Goal: Transaction & Acquisition: Purchase product/service

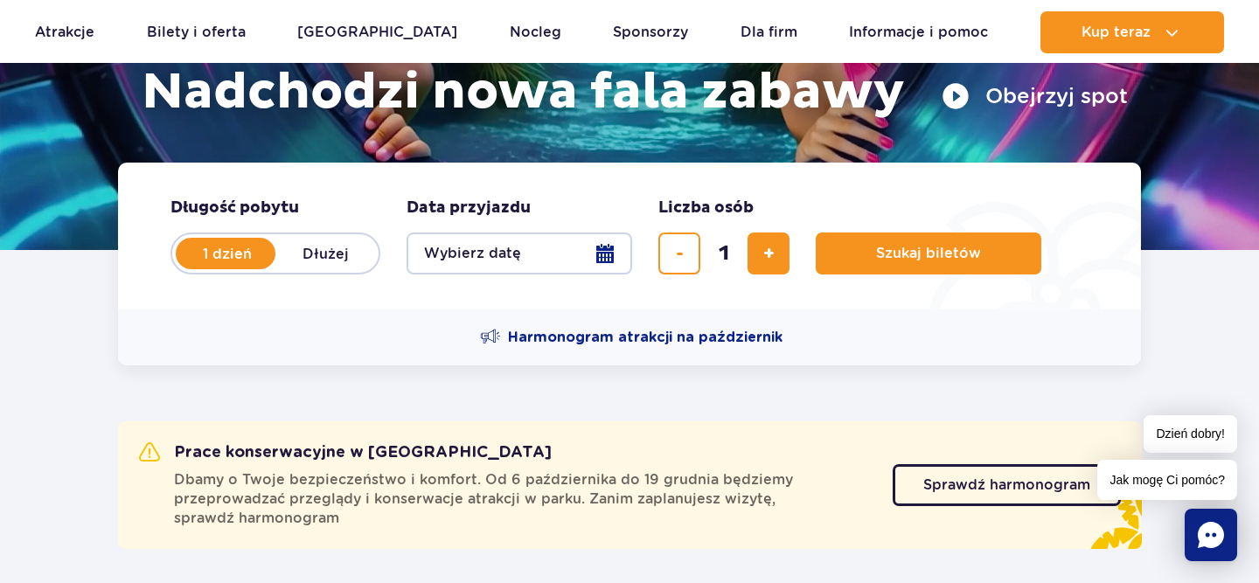
scroll to position [300, 0]
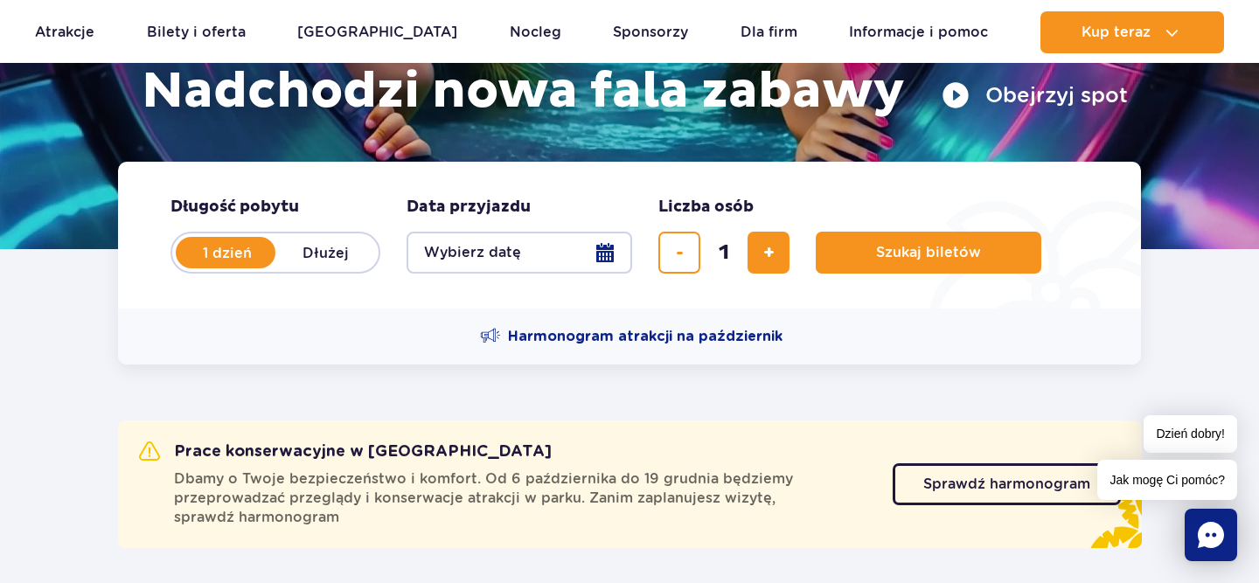
click at [468, 251] on button "Wybierz datę" at bounding box center [518, 253] width 225 height 42
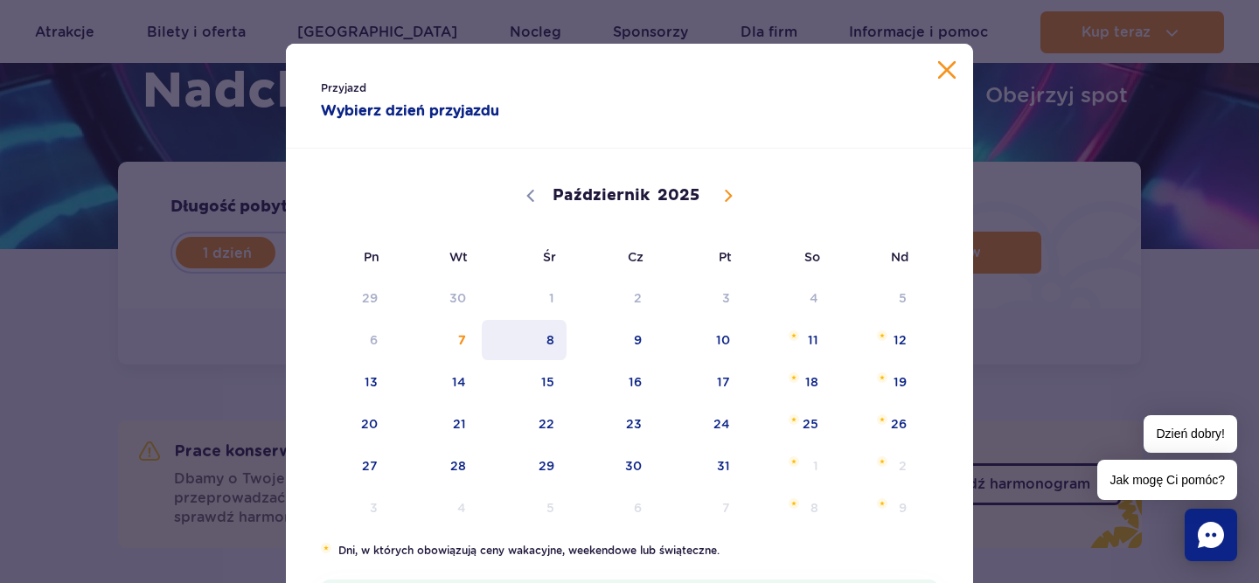
click at [539, 339] on span "8" at bounding box center [524, 340] width 88 height 40
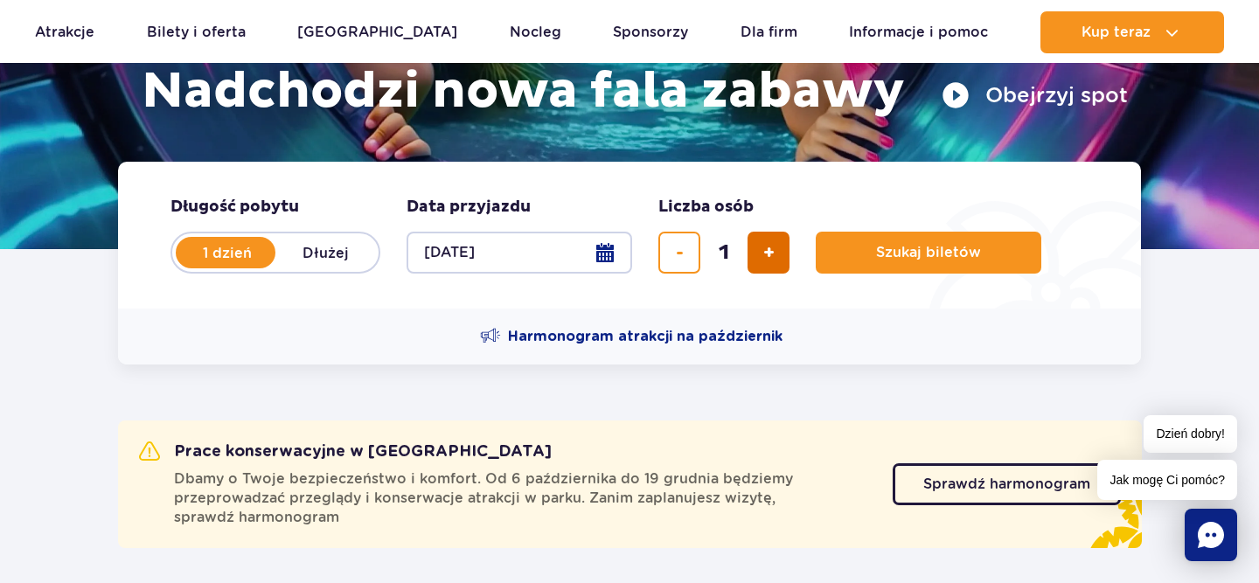
click at [771, 253] on span "dodaj bilet" at bounding box center [768, 253] width 11 height 0
type input "4"
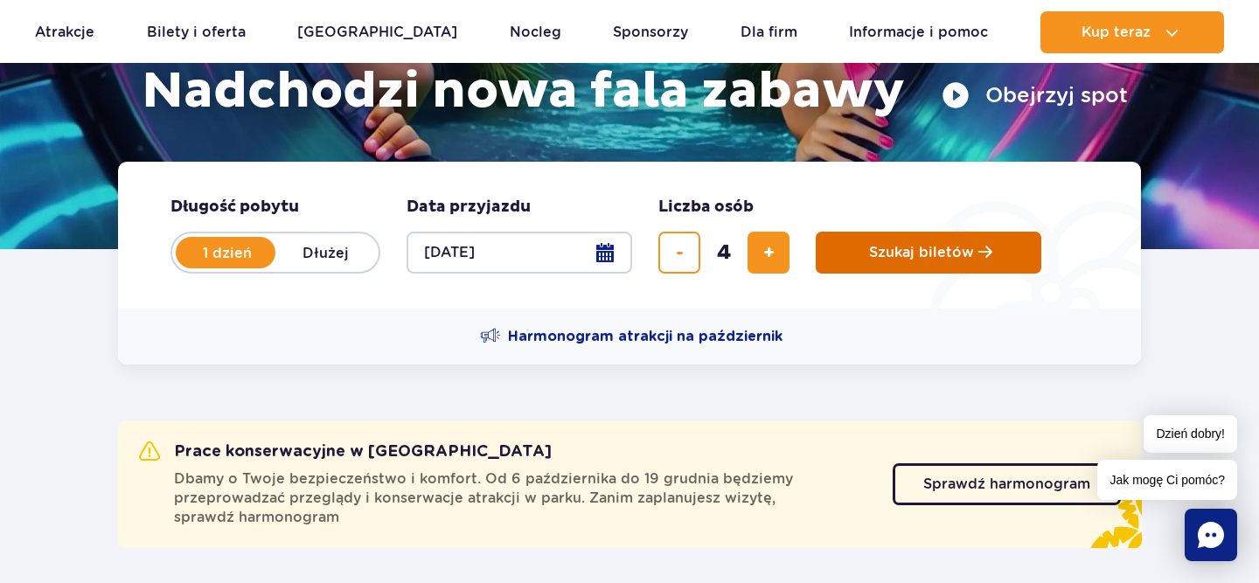
click at [857, 253] on button "Szukaj biletów" at bounding box center [927, 253] width 225 height 42
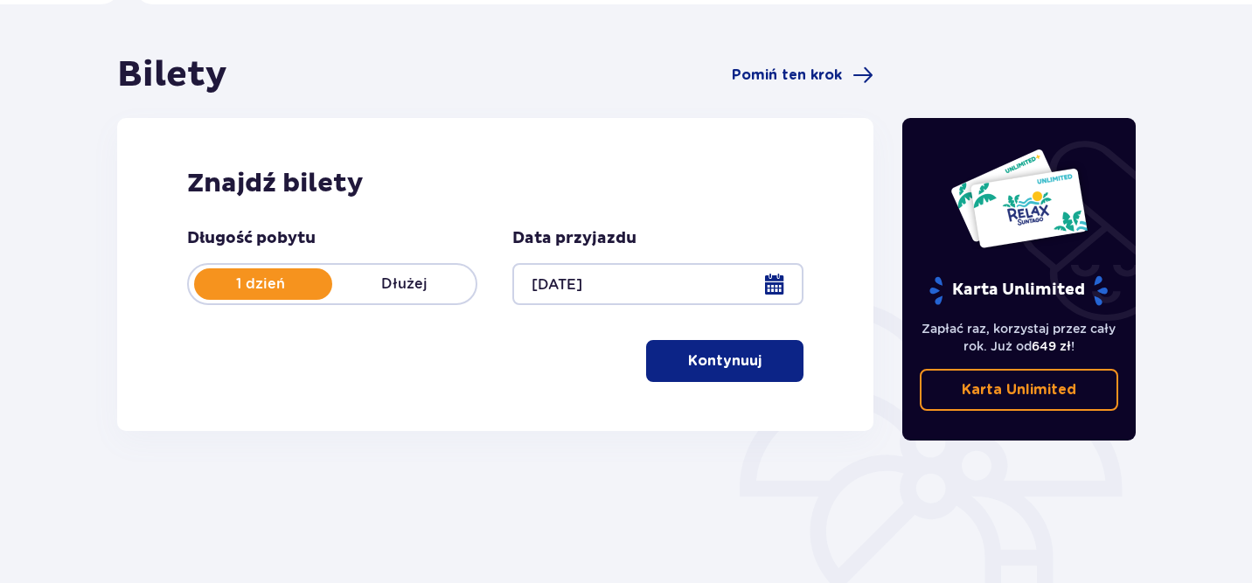
scroll to position [208, 0]
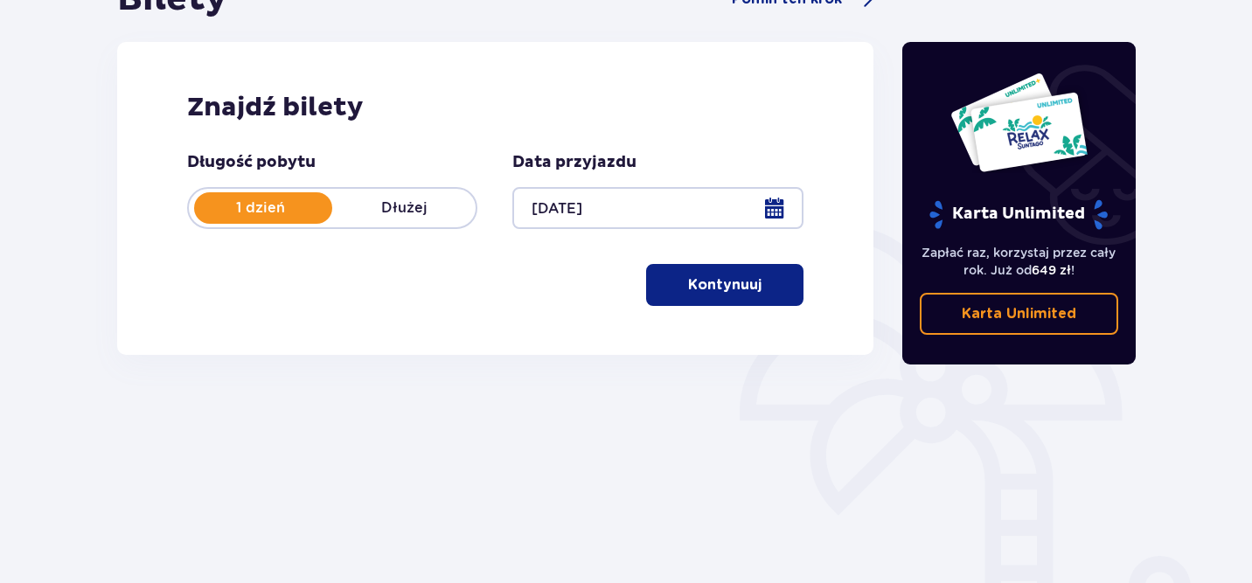
click at [737, 294] on p "Kontynuuj" at bounding box center [724, 284] width 73 height 19
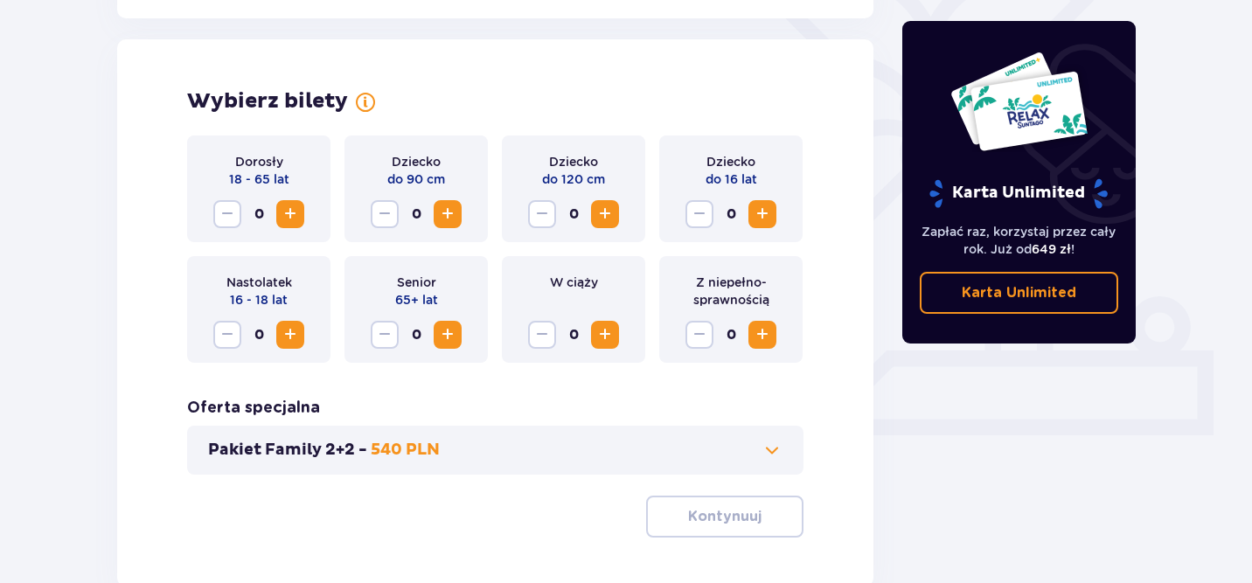
scroll to position [486, 0]
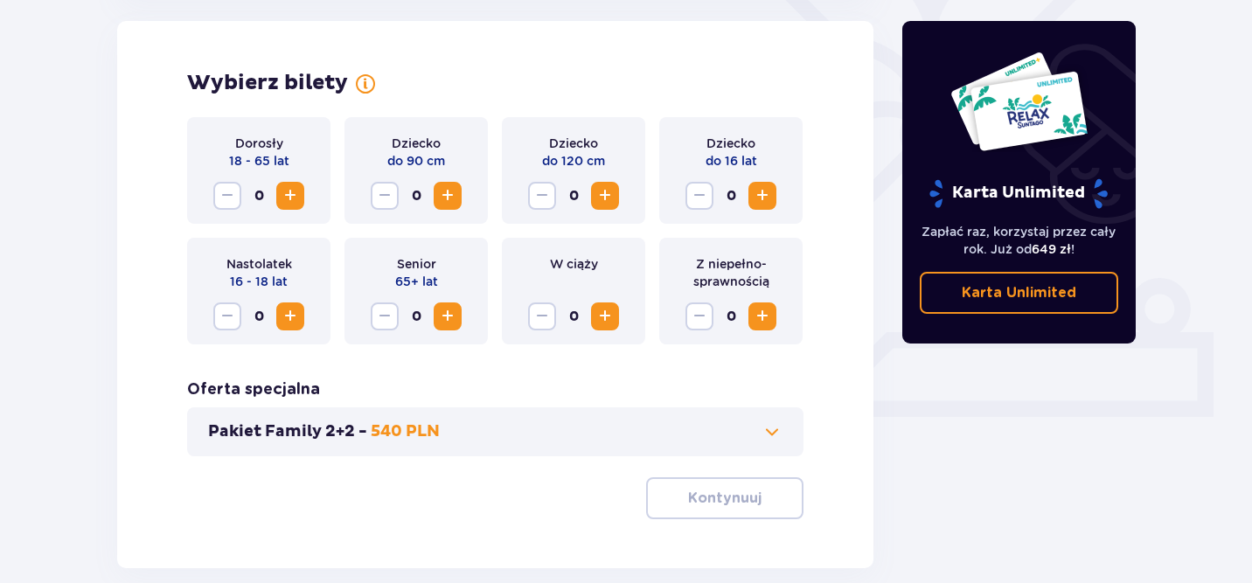
click at [293, 194] on span "Zwiększ" at bounding box center [290, 195] width 21 height 21
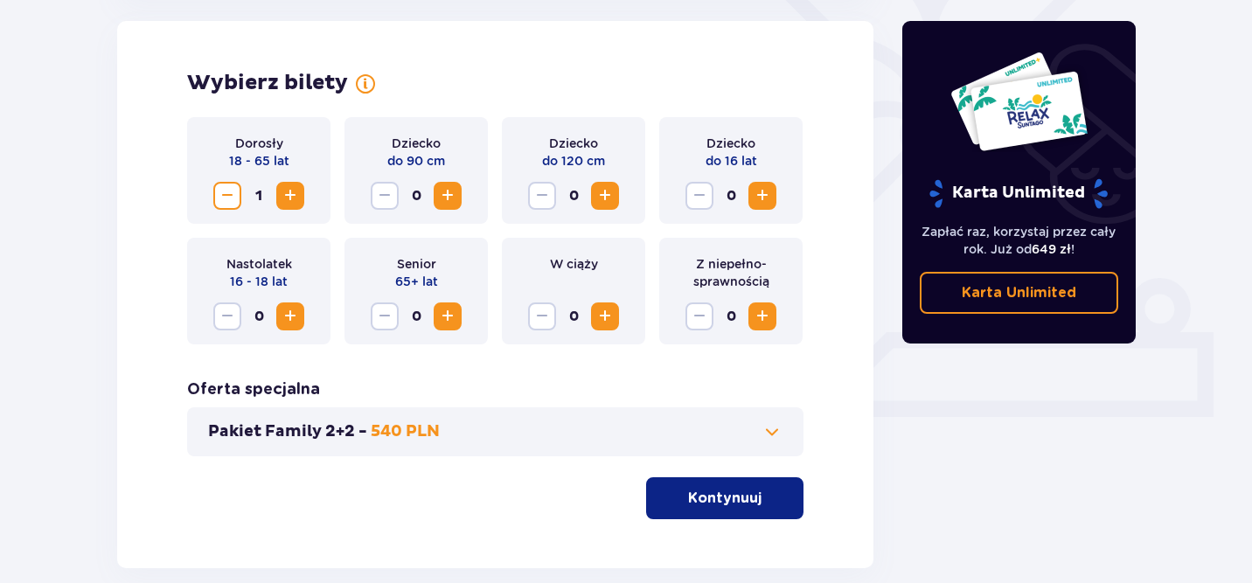
click at [293, 194] on span "Zwiększ" at bounding box center [290, 195] width 21 height 21
click at [763, 190] on span "Zwiększ" at bounding box center [762, 195] width 21 height 21
click at [706, 494] on p "Kontynuuj" at bounding box center [724, 498] width 73 height 19
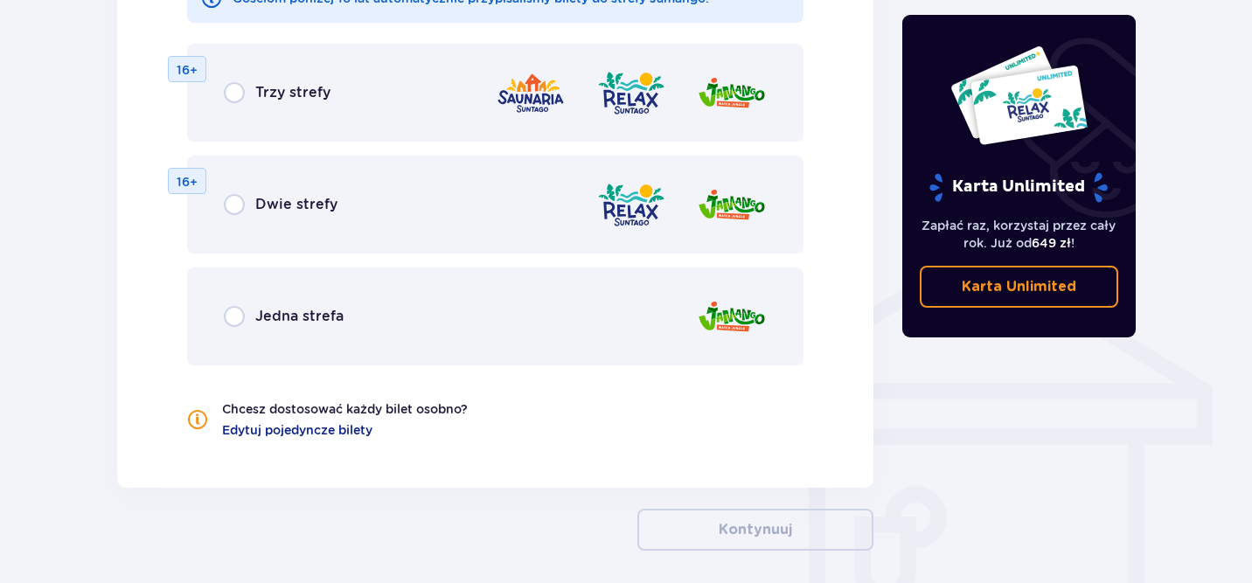
scroll to position [1179, 0]
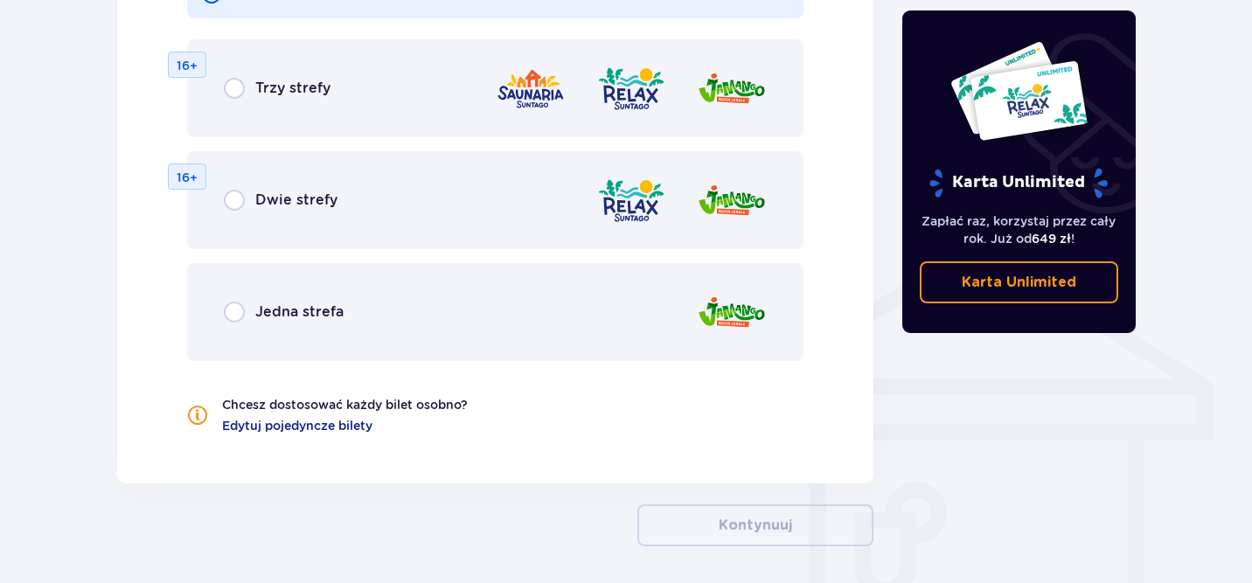
click at [231, 314] on input "radio" at bounding box center [234, 312] width 21 height 21
radio input "true"
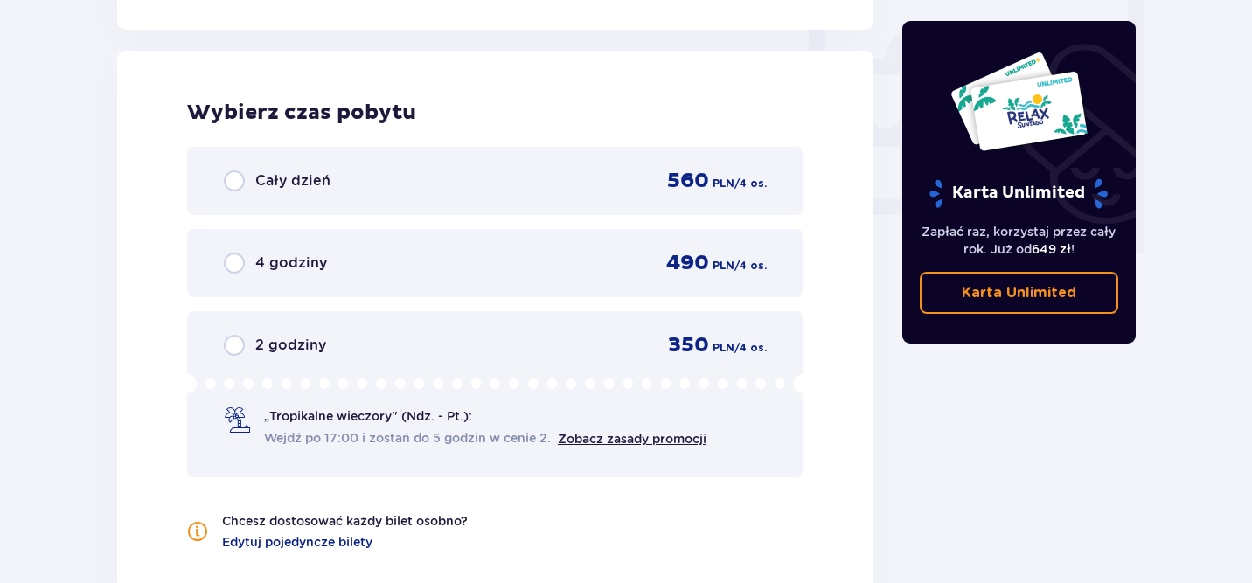
scroll to position [1641, 0]
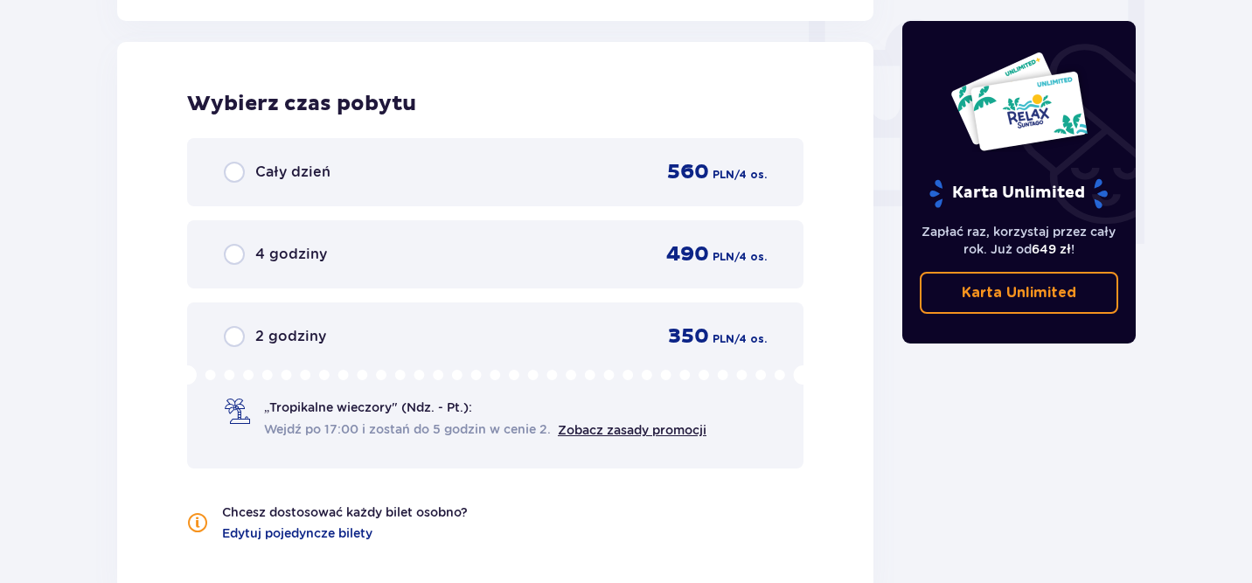
click at [232, 339] on input "radio" at bounding box center [234, 336] width 21 height 21
radio input "true"
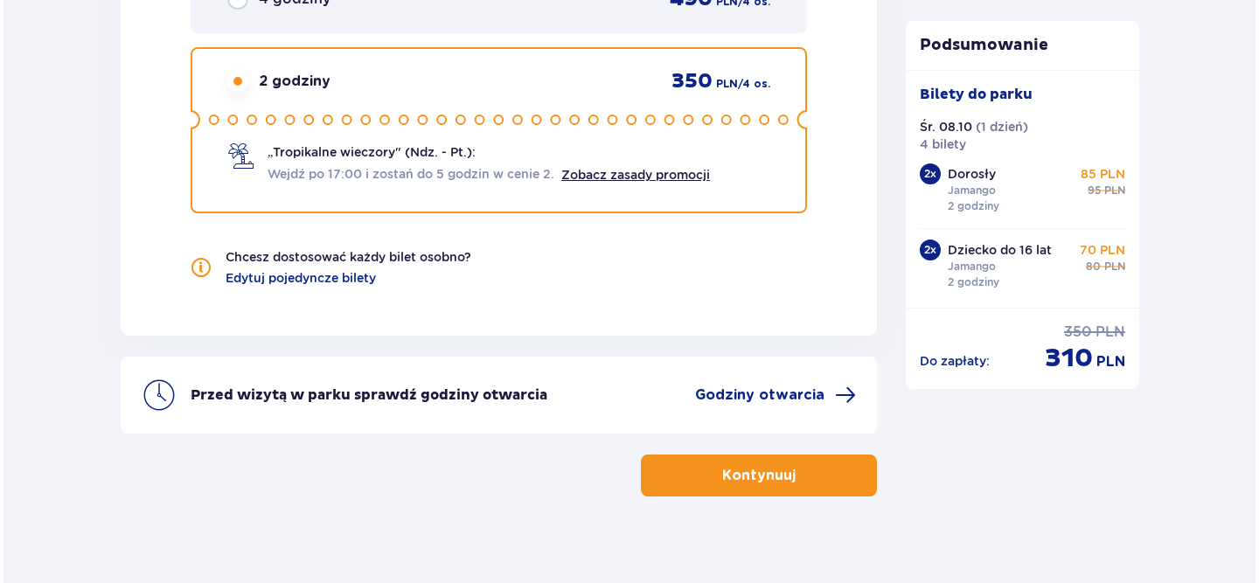
scroll to position [1894, 0]
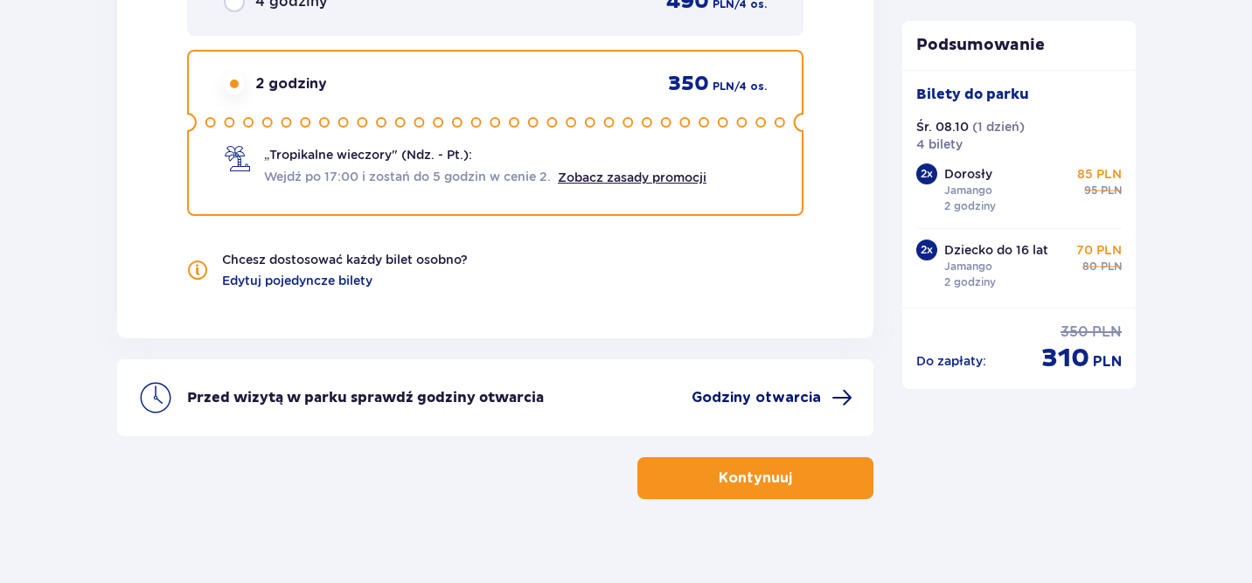
click at [828, 394] on span "Godziny otwarcia" at bounding box center [771, 397] width 161 height 21
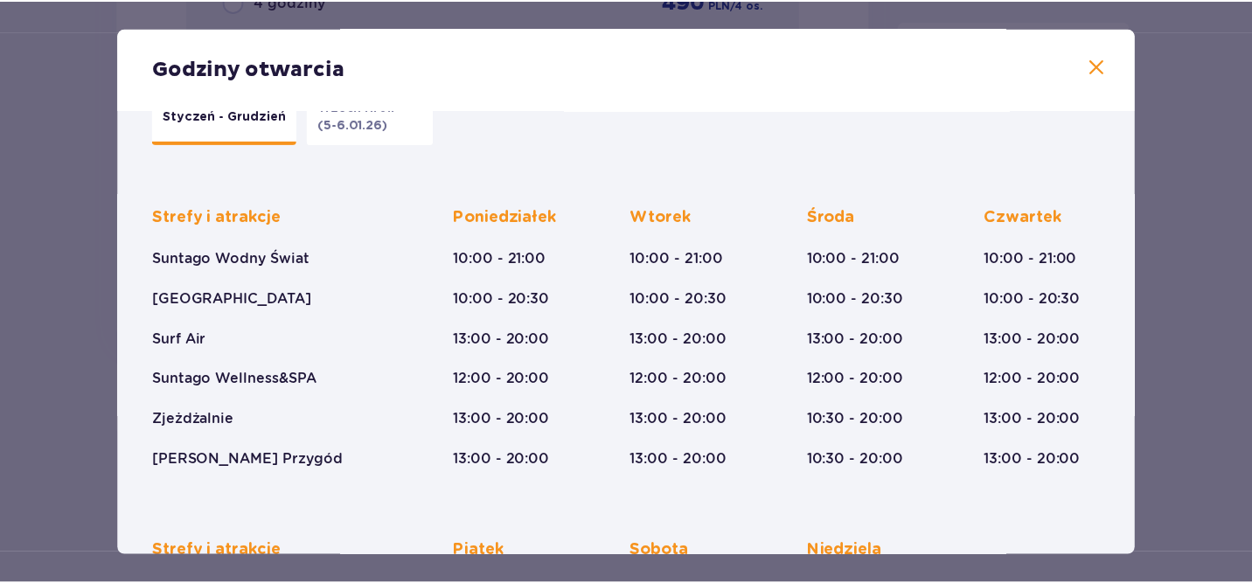
scroll to position [34, 0]
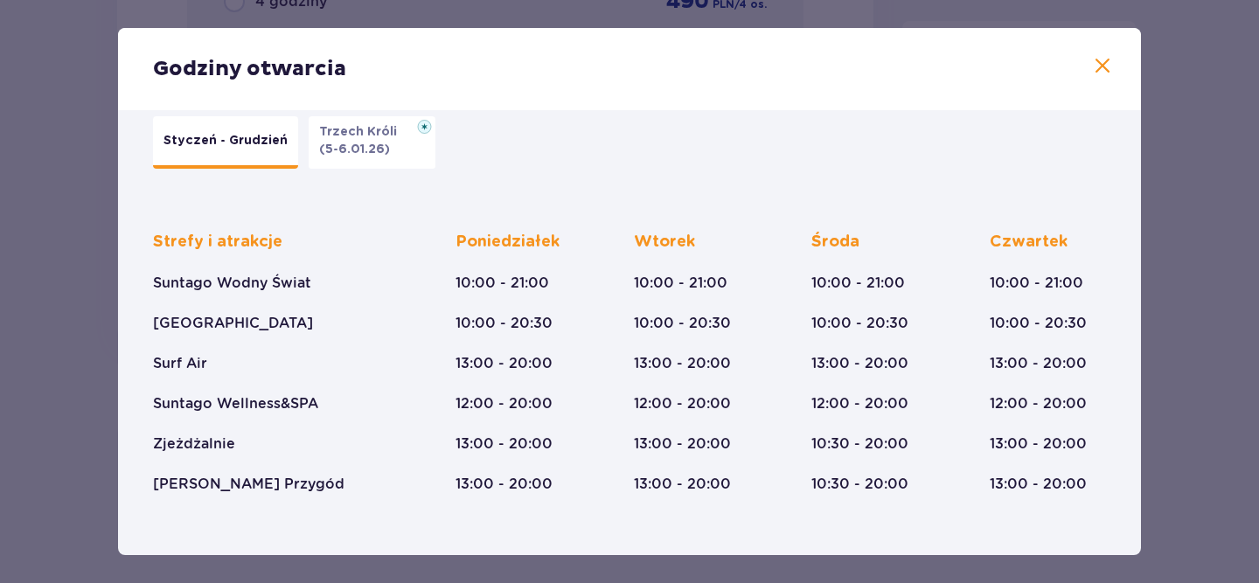
click at [1092, 63] on span at bounding box center [1102, 66] width 21 height 21
